Goal: Task Accomplishment & Management: Use online tool/utility

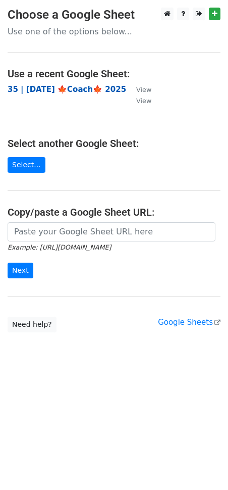
click at [90, 87] on strong "35 | [DATE] 🍁Coach🍁 2025" at bounding box center [67, 89] width 119 height 9
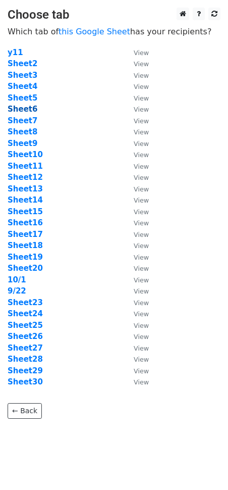
click at [30, 111] on strong "Sheet6" at bounding box center [23, 109] width 30 height 9
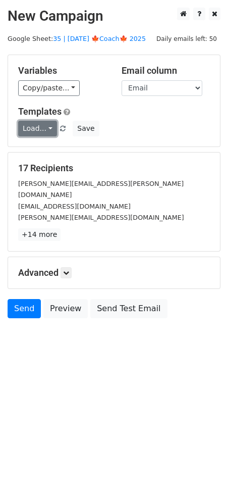
click at [35, 129] on link "Load..." at bounding box center [37, 129] width 39 height 16
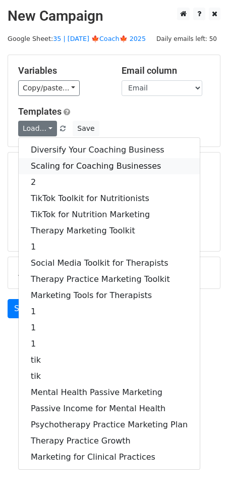
click at [58, 165] on link "Scaling for Coaching Businesses" at bounding box center [109, 166] width 181 height 16
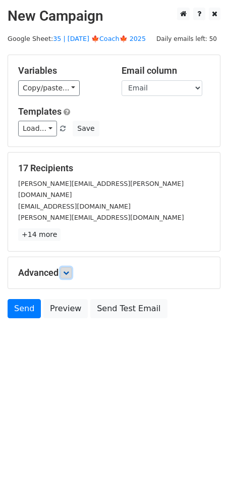
click at [69, 270] on icon at bounding box center [66, 273] width 6 height 6
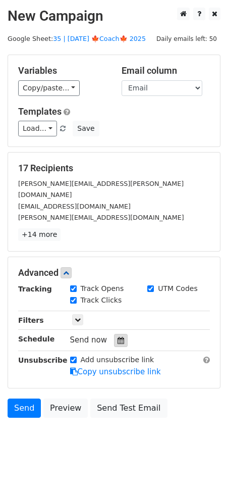
click at [118, 337] on icon at bounding box center [121, 340] width 7 height 7
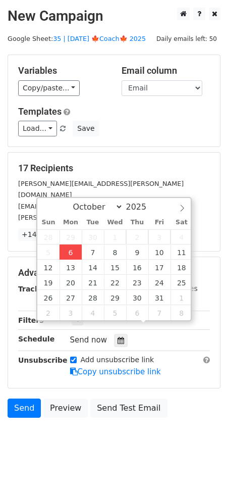
type input "[DATE] 14:28"
type input "02"
type input "28"
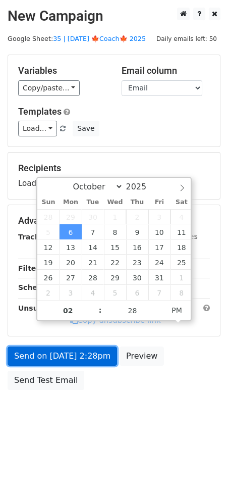
click at [73, 349] on link "Send on [DATE] 2:28pm" at bounding box center [63, 356] width 110 height 19
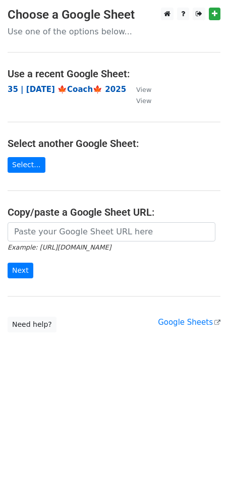
click at [71, 86] on strong "35 | SEPT 22 🍁Coach🍁 2025" at bounding box center [67, 89] width 119 height 9
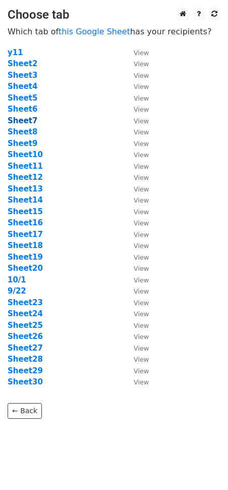
click at [24, 123] on strong "Sheet7" at bounding box center [23, 120] width 30 height 9
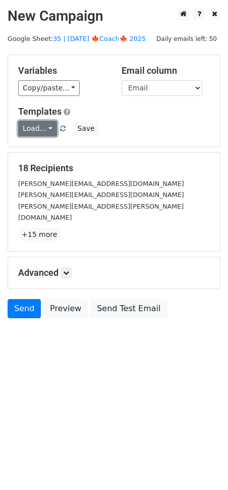
click at [34, 131] on link "Load..." at bounding box center [37, 129] width 39 height 16
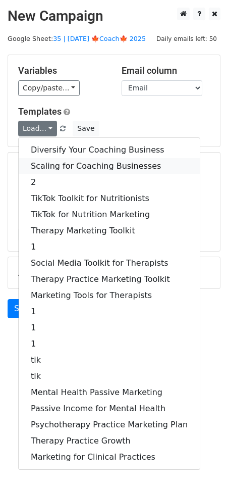
click at [67, 162] on link "Scaling for Coaching Businesses" at bounding box center [109, 166] width 181 height 16
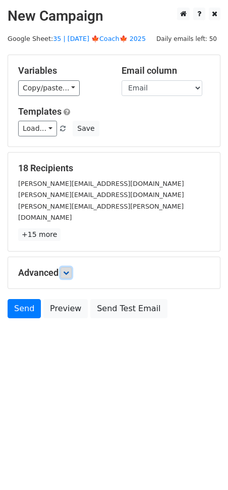
click at [68, 270] on icon at bounding box center [66, 273] width 6 height 6
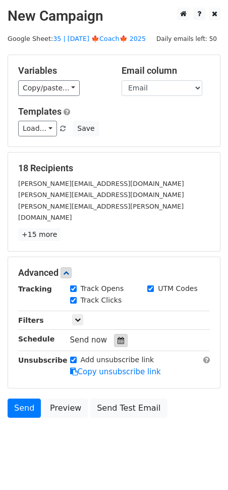
click at [114, 334] on div at bounding box center [121, 340] width 14 height 13
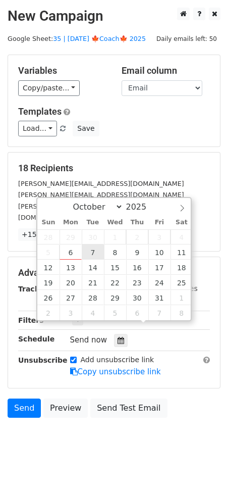
type input "2025-10-07 12:00"
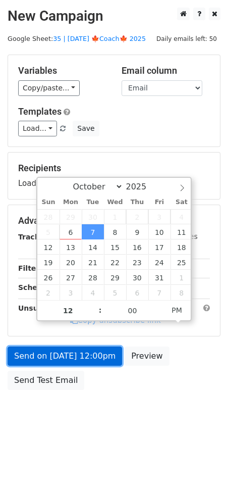
click at [85, 351] on link "Send on Oct 7 at 12:00pm" at bounding box center [65, 356] width 115 height 19
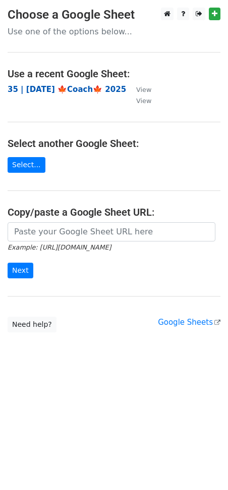
click at [79, 94] on strong "35 | [DATE] 🍁Coach🍁 2025" at bounding box center [67, 89] width 119 height 9
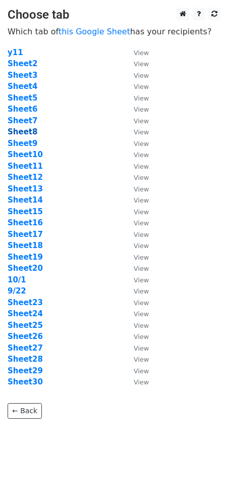
click at [27, 132] on strong "Sheet8" at bounding box center [23, 131] width 30 height 9
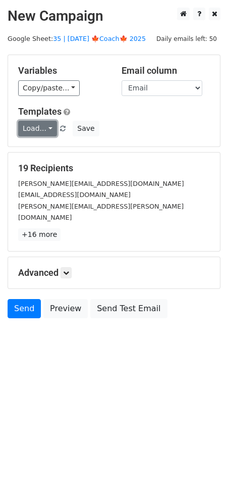
click at [35, 129] on link "Load..." at bounding box center [37, 129] width 39 height 16
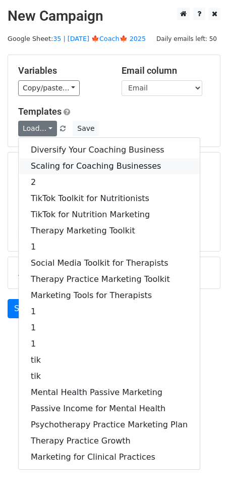
click at [63, 165] on link "Scaling for Coaching Businesses" at bounding box center [109, 166] width 181 height 16
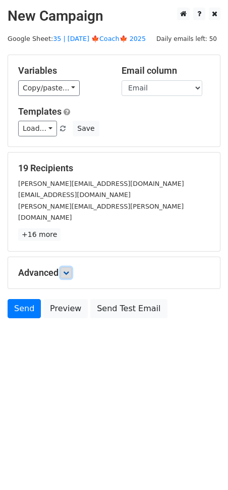
click at [69, 270] on icon at bounding box center [66, 273] width 6 height 6
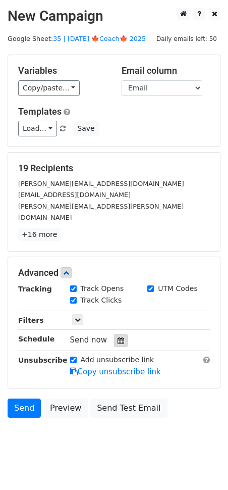
click at [118, 337] on icon at bounding box center [121, 340] width 7 height 7
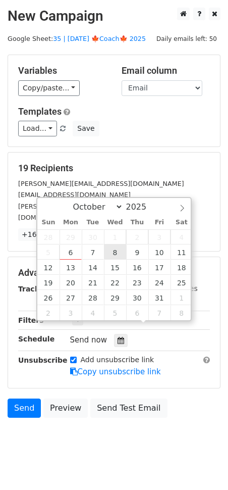
type input "2025-10-08 12:00"
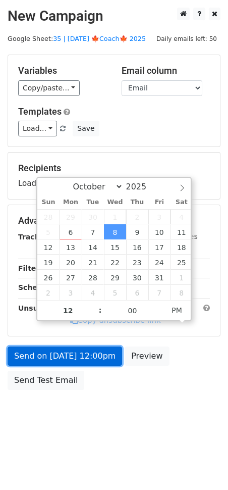
click at [76, 356] on link "Send on Oct 8 at 12:00pm" at bounding box center [65, 356] width 115 height 19
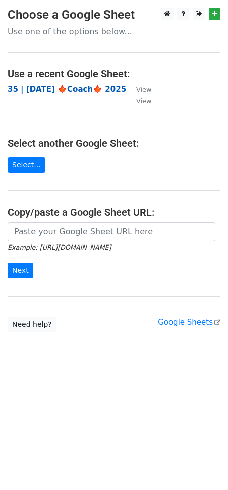
click at [70, 87] on strong "35 | [DATE] 🍁Coach🍁 2025" at bounding box center [67, 89] width 119 height 9
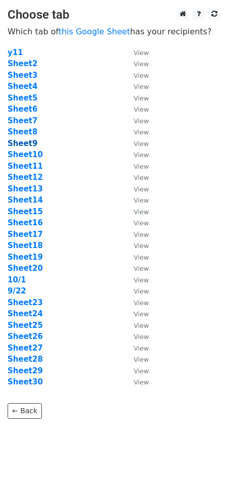
click at [20, 143] on strong "Sheet9" at bounding box center [23, 143] width 30 height 9
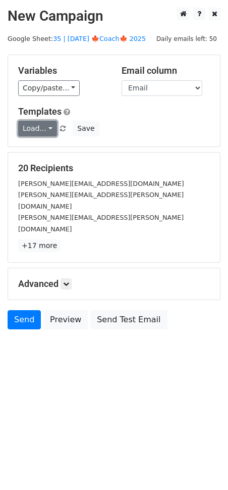
click at [48, 130] on link "Load..." at bounding box center [37, 129] width 39 height 16
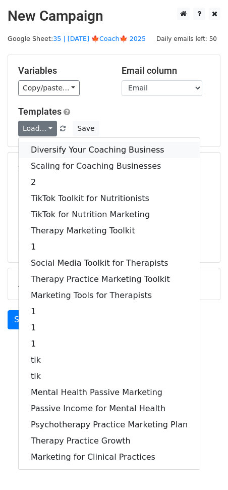
click at [73, 145] on link "Diversify Your Coaching Business" at bounding box center [109, 150] width 181 height 16
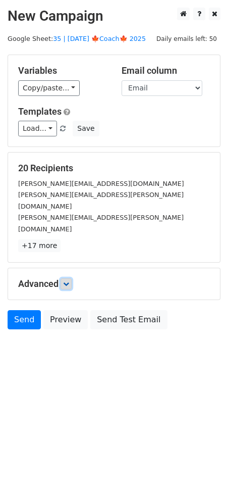
click at [69, 281] on icon at bounding box center [66, 284] width 6 height 6
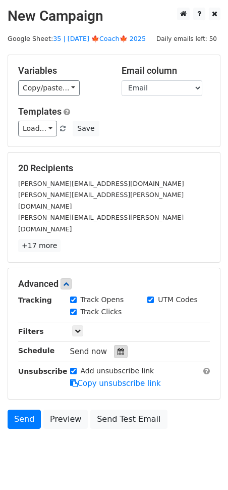
click at [118, 348] on icon at bounding box center [121, 351] width 7 height 7
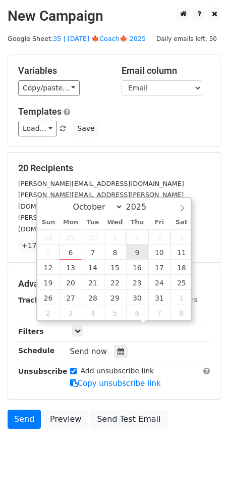
type input "2025-10-09 12:00"
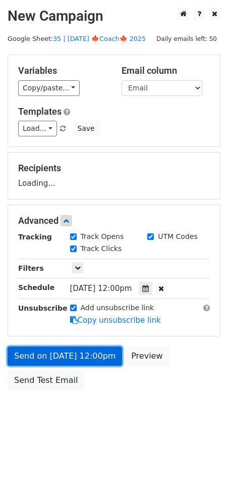
click at [91, 351] on link "Send on Oct 9 at 12:00pm" at bounding box center [65, 356] width 115 height 19
